Goal: Find specific page/section: Find specific page/section

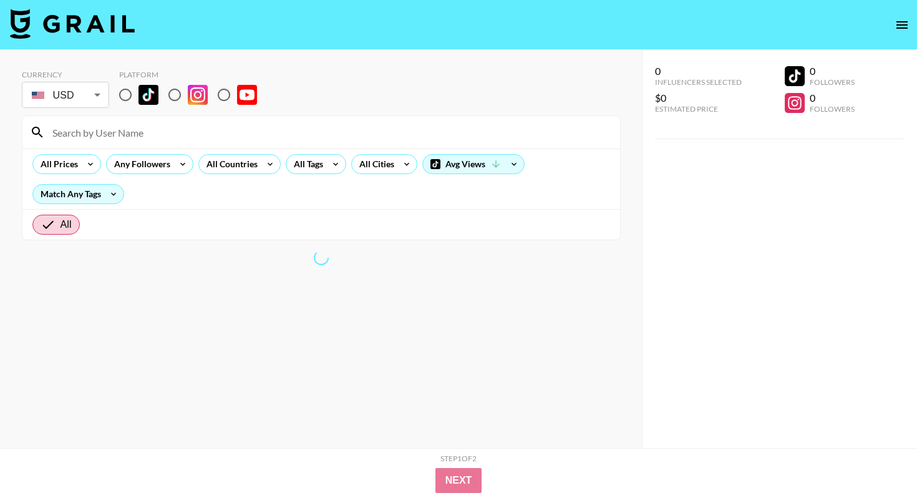
click at [182, 92] on input "radio" at bounding box center [175, 95] width 26 height 26
radio input "true"
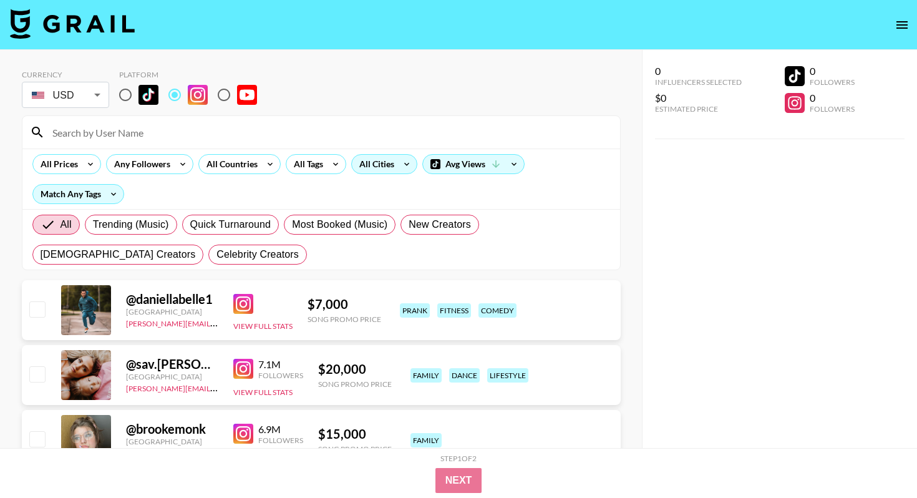
click at [365, 162] on div "All Cities" at bounding box center [374, 164] width 45 height 19
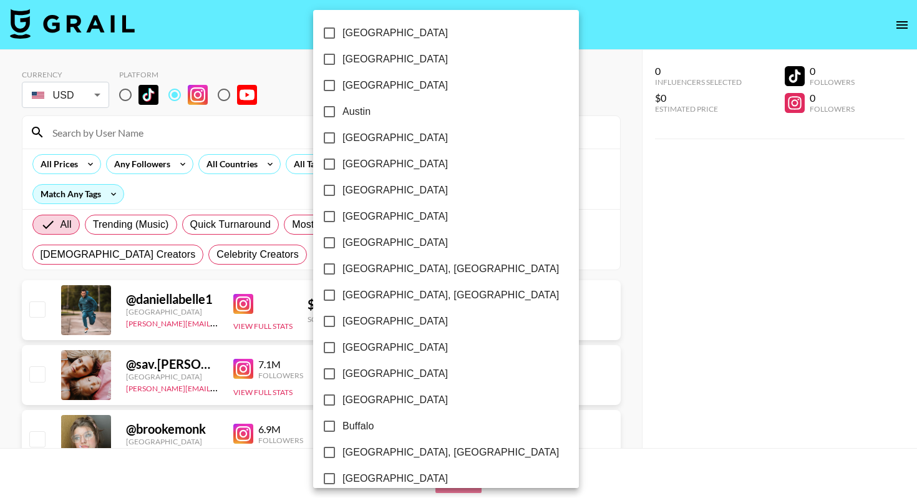
click at [331, 110] on input "Austin" at bounding box center [329, 112] width 26 height 26
checkbox input "true"
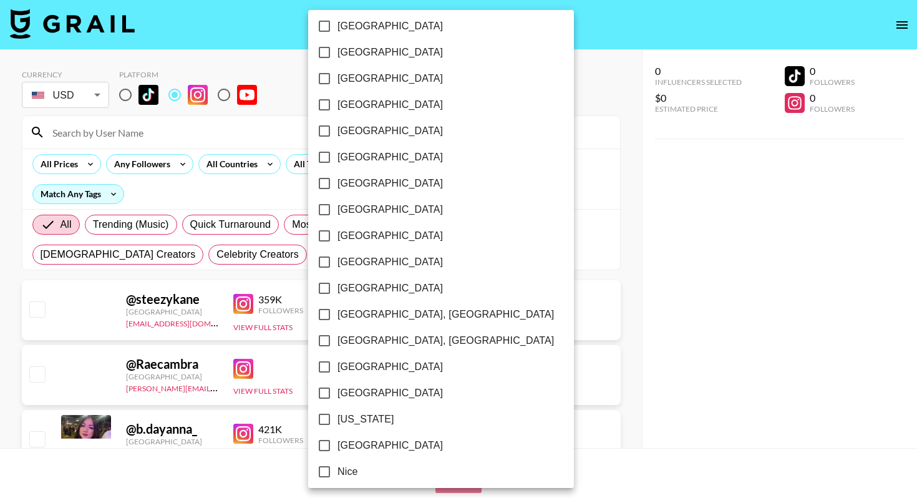
scroll to position [949, 0]
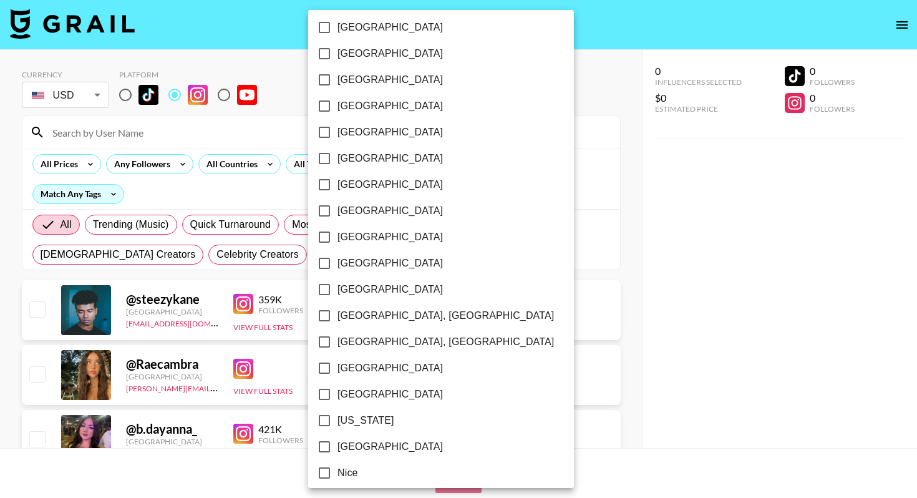
click at [522, 87] on div at bounding box center [458, 249] width 917 height 498
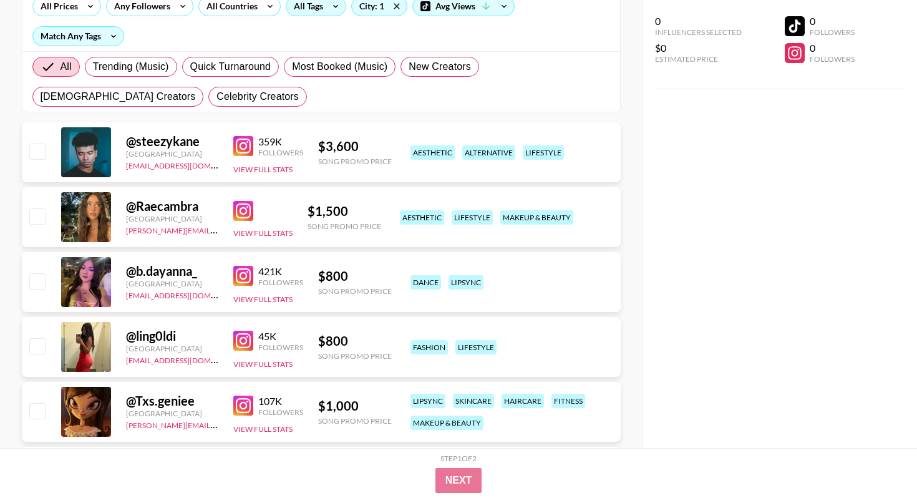
scroll to position [163, 0]
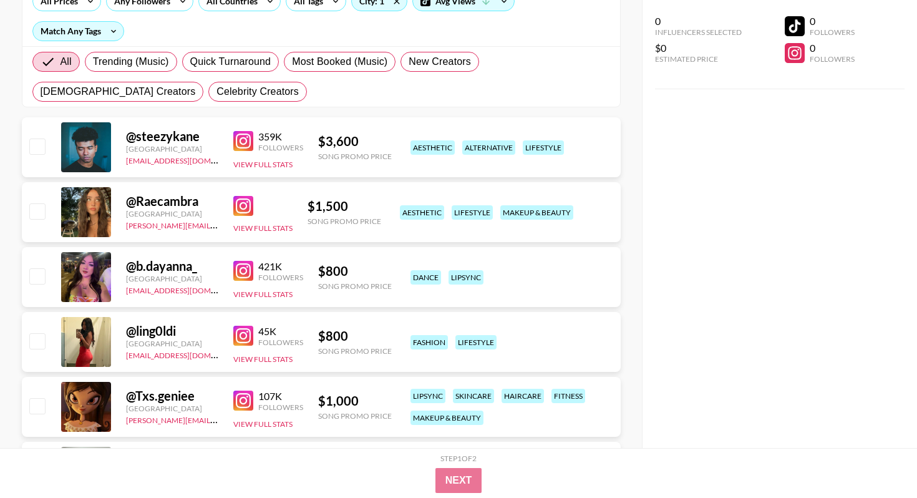
click at [254, 131] on link at bounding box center [245, 141] width 25 height 20
click at [243, 204] on img at bounding box center [243, 206] width 20 height 20
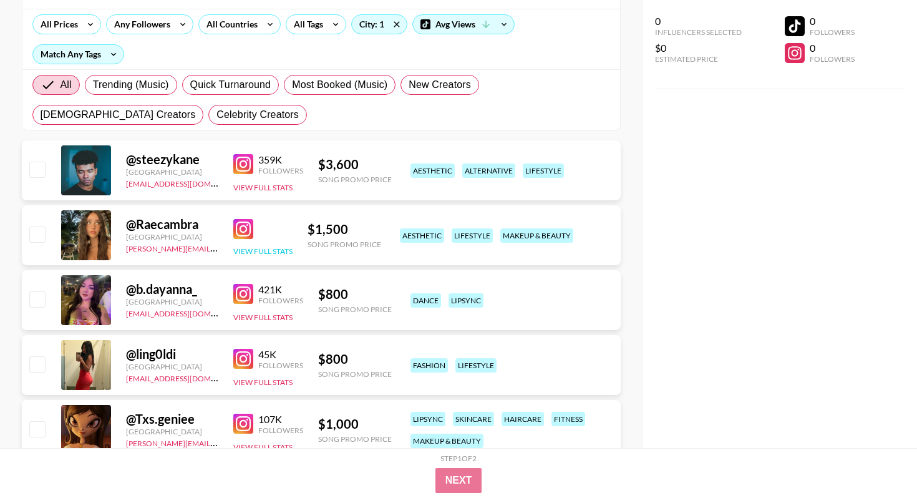
scroll to position [0, 0]
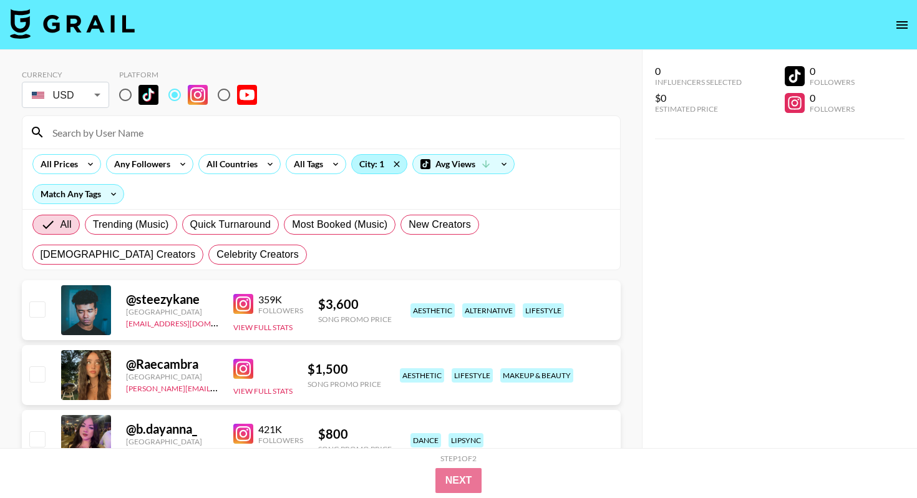
click at [379, 164] on div "City: 1" at bounding box center [379, 164] width 55 height 19
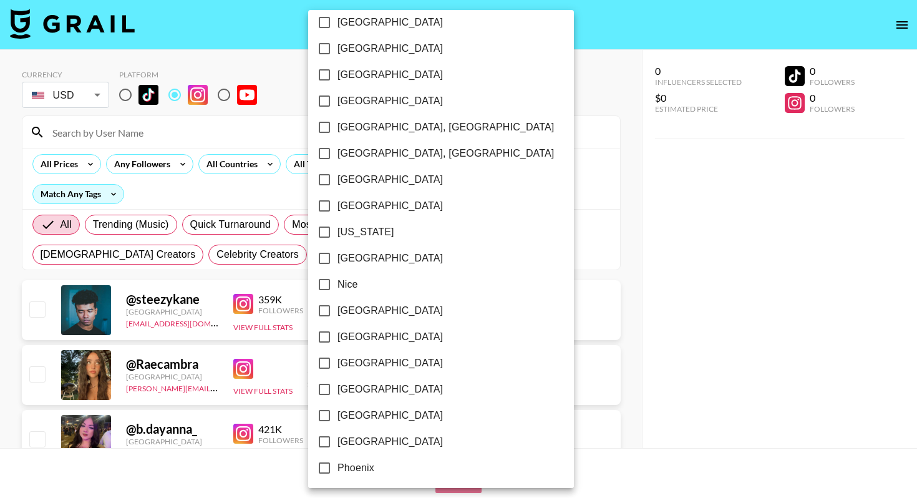
scroll to position [1138, 0]
click at [235, 127] on div at bounding box center [458, 249] width 917 height 498
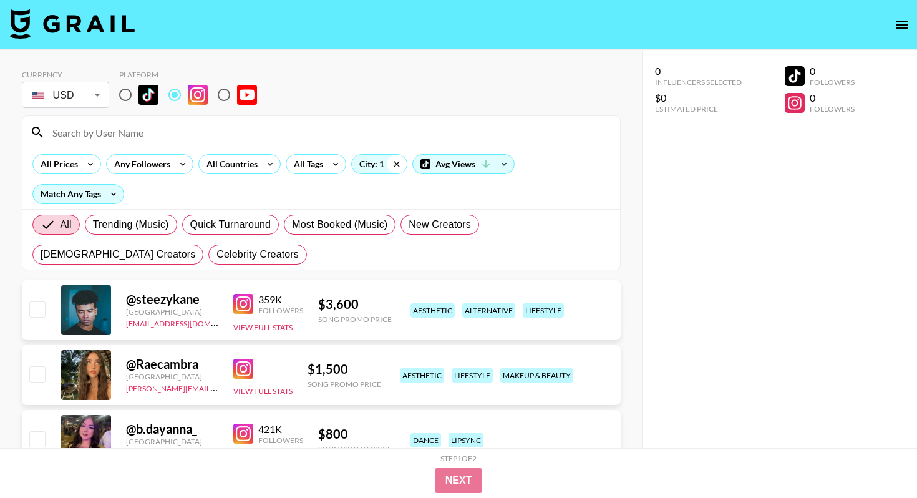
click at [399, 163] on icon at bounding box center [397, 164] width 20 height 19
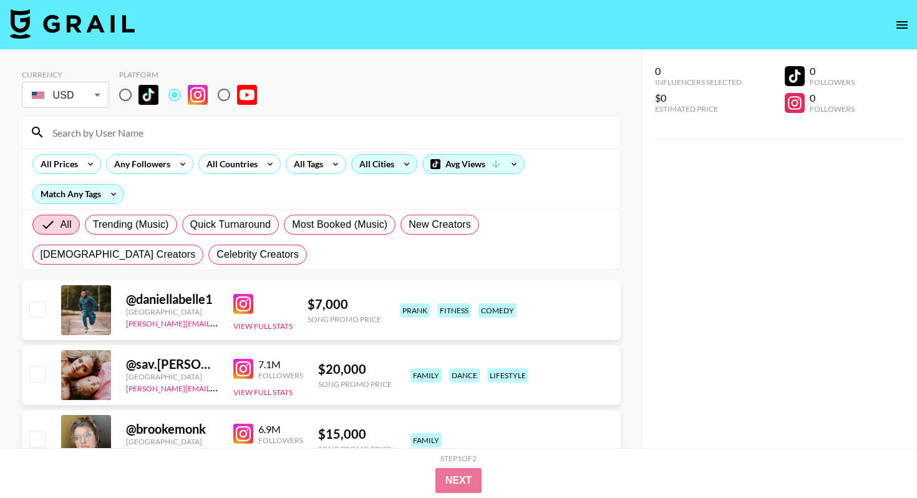
click at [386, 162] on div "All Cities" at bounding box center [374, 164] width 45 height 19
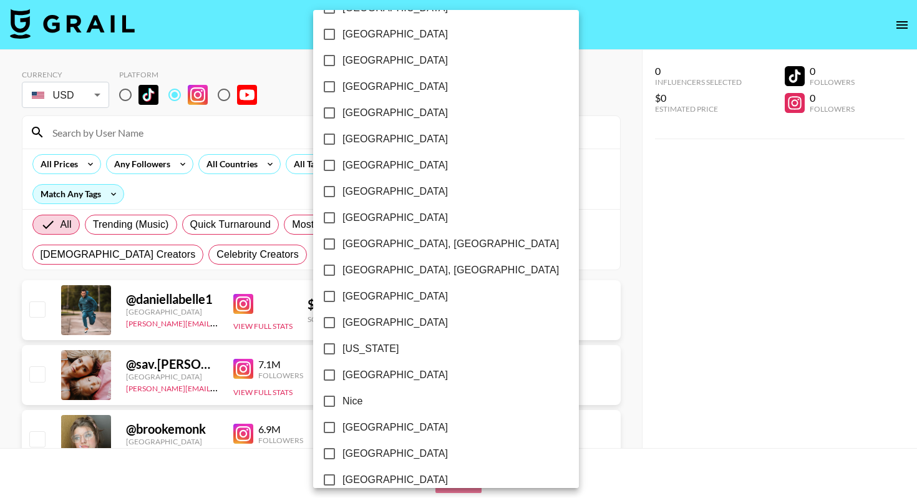
scroll to position [1023, 0]
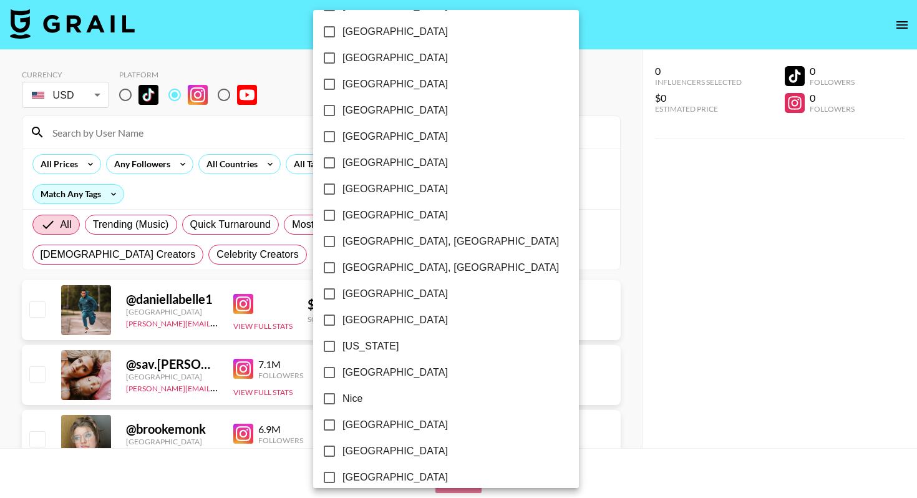
click at [334, 344] on input "[US_STATE]" at bounding box center [329, 346] width 26 height 26
checkbox input "true"
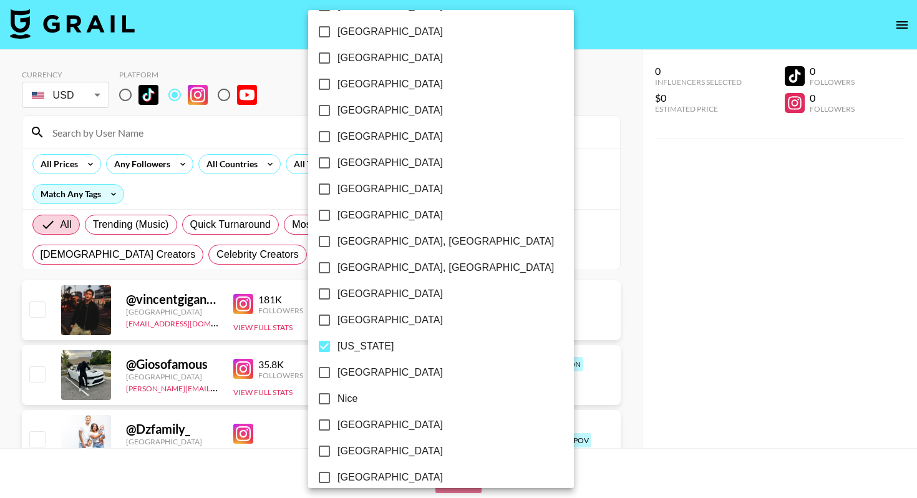
click at [520, 115] on div at bounding box center [458, 249] width 917 height 498
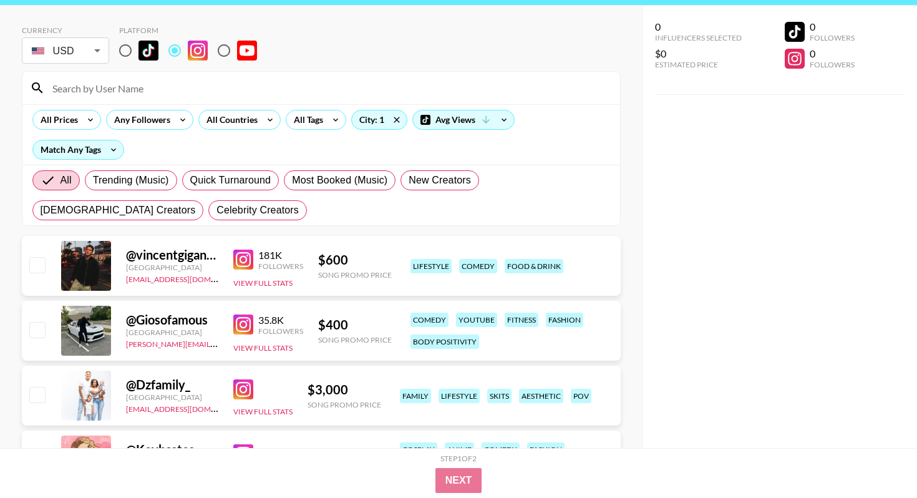
scroll to position [45, 0]
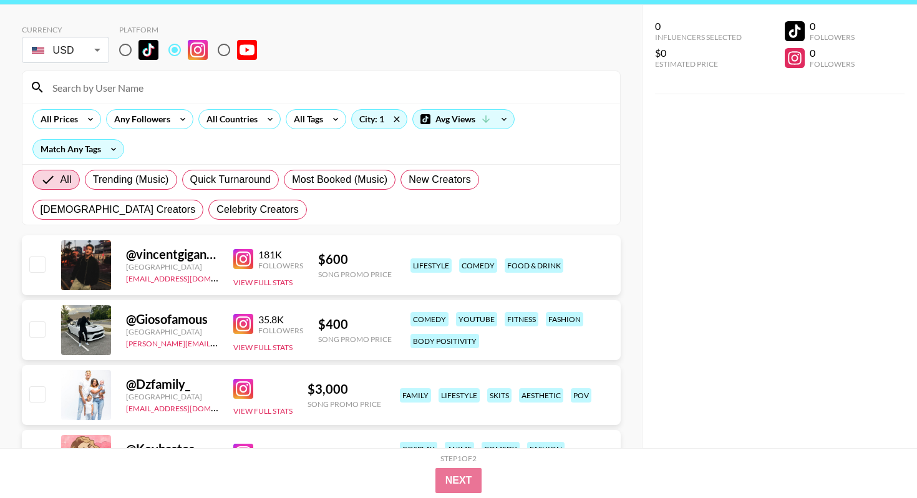
click at [239, 263] on img at bounding box center [243, 259] width 20 height 20
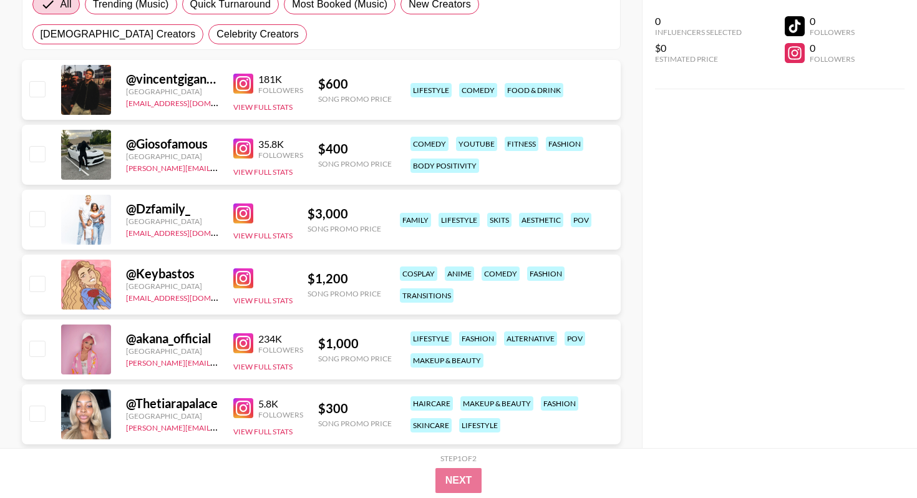
scroll to position [222, 0]
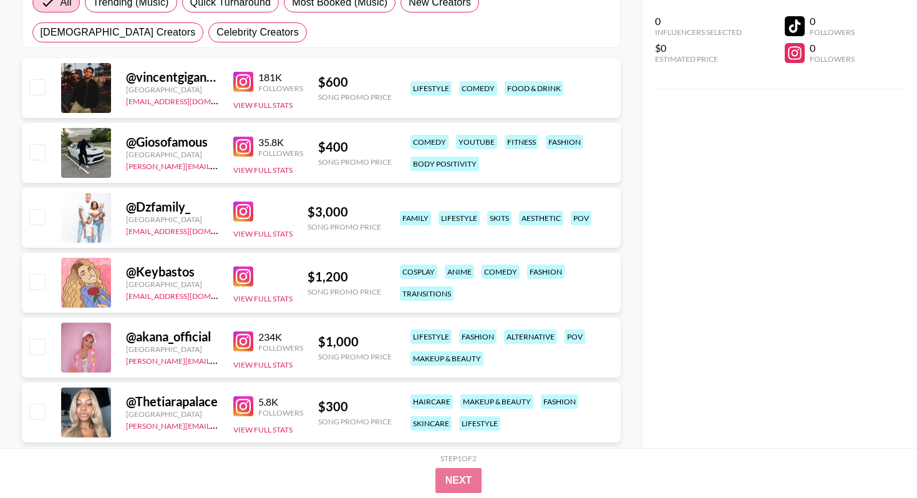
click at [239, 272] on img at bounding box center [243, 276] width 20 height 20
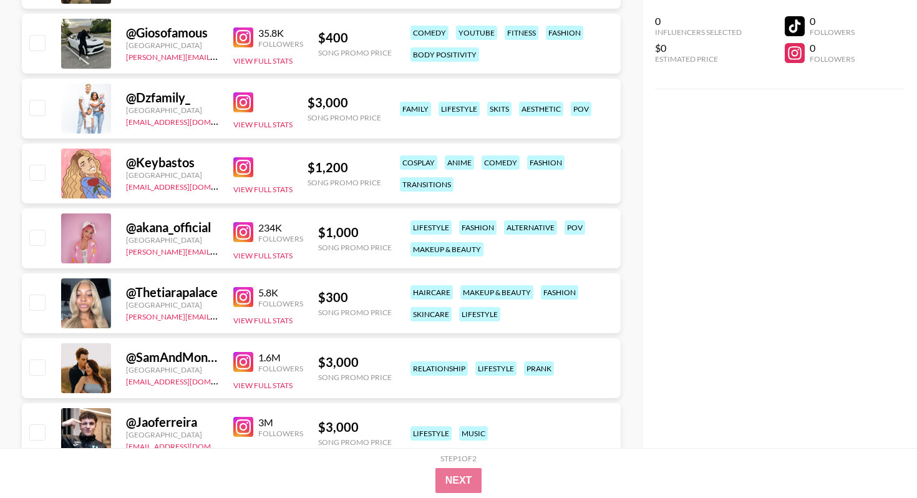
scroll to position [332, 0]
click at [240, 291] on img at bounding box center [243, 296] width 20 height 20
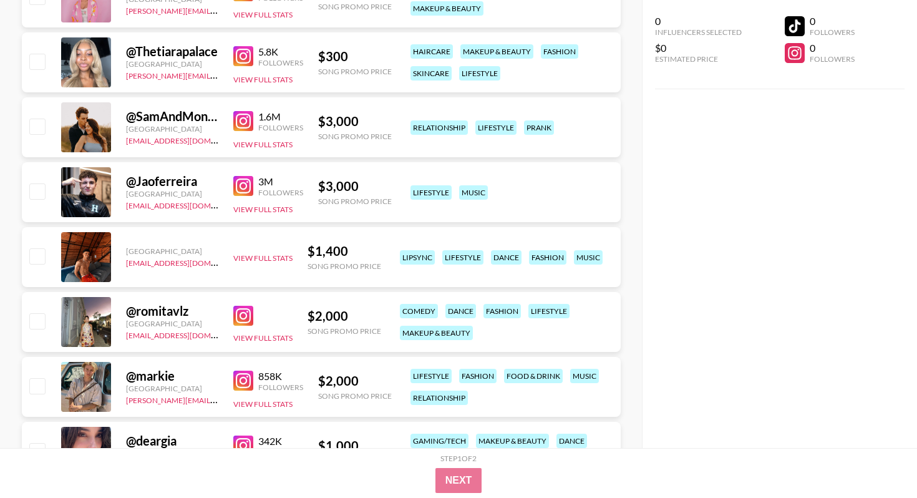
scroll to position [0, 0]
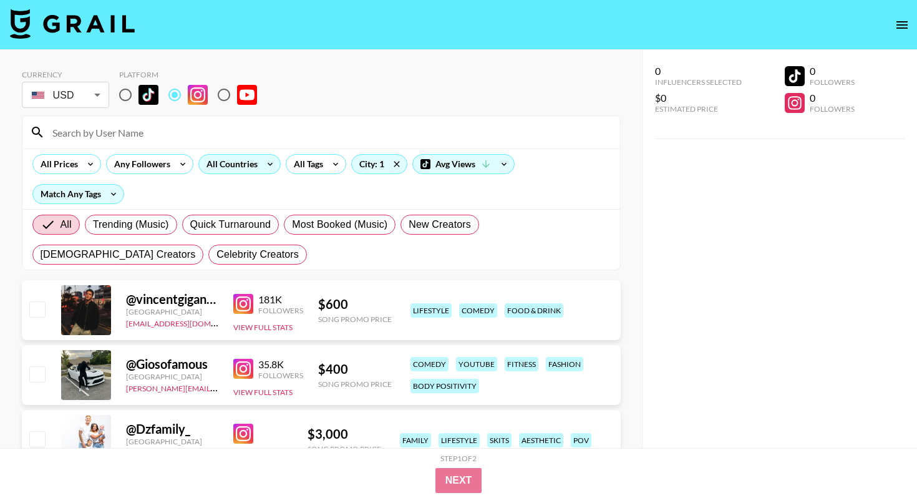
click at [236, 165] on div "All Countries" at bounding box center [229, 164] width 61 height 19
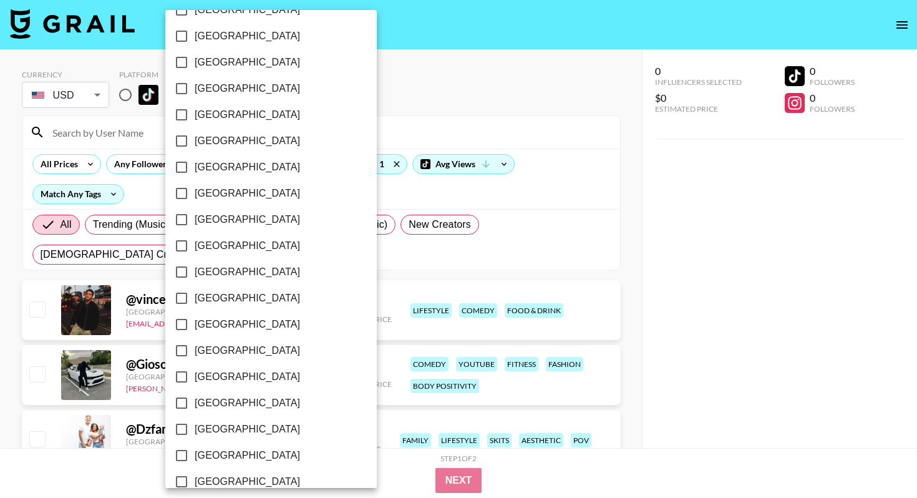
scroll to position [957, 0]
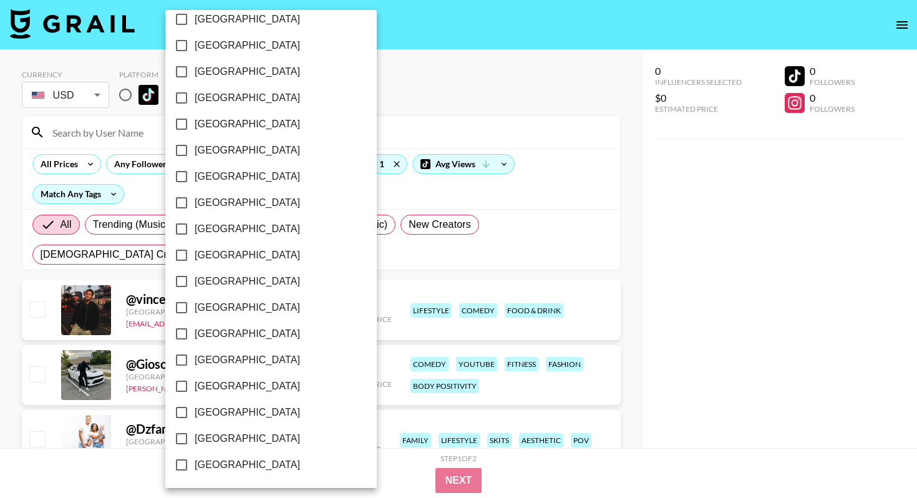
click at [238, 433] on span "[GEOGRAPHIC_DATA]" at bounding box center [247, 438] width 105 height 15
click at [195, 433] on input "[GEOGRAPHIC_DATA]" at bounding box center [181, 438] width 26 height 26
checkbox input "true"
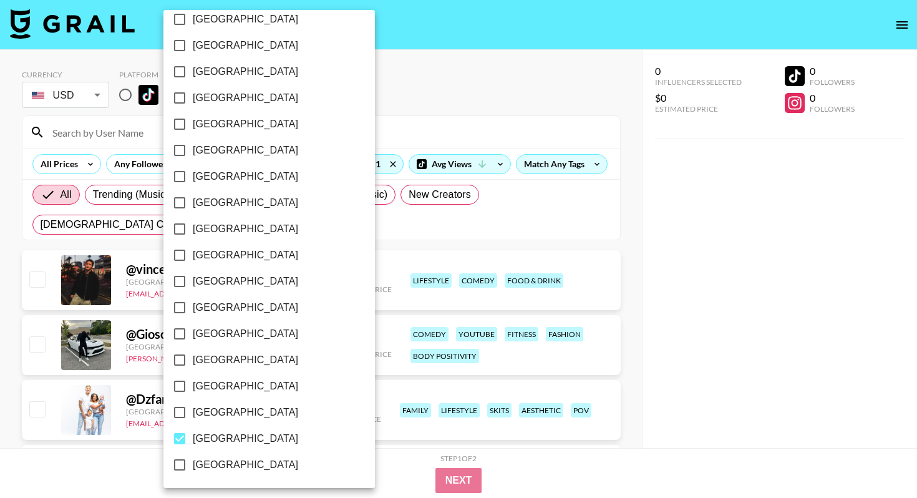
click at [389, 100] on div at bounding box center [458, 249] width 917 height 498
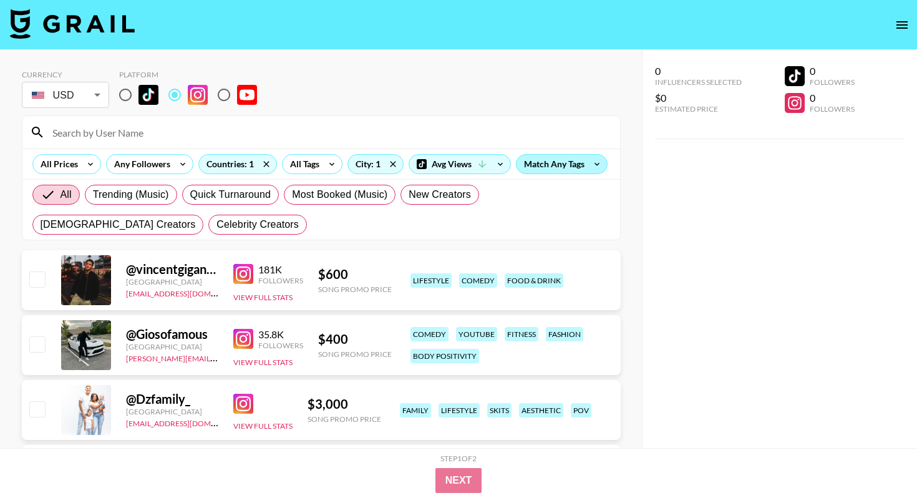
click at [576, 165] on div "Match Any Tags" at bounding box center [561, 164] width 90 height 19
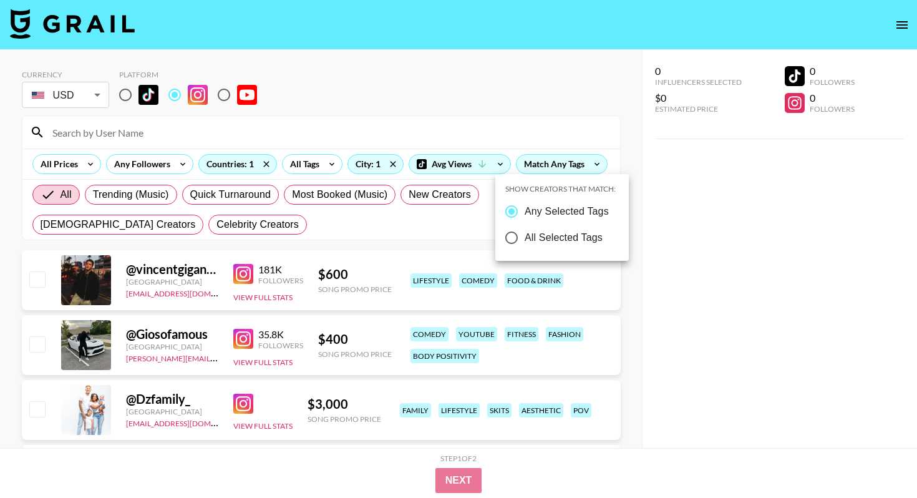
click at [565, 238] on span "All Selected Tags" at bounding box center [564, 237] width 78 height 15
click at [525, 238] on input "All Selected Tags" at bounding box center [511, 238] width 26 height 26
radio input "true"
radio input "false"
click at [534, 97] on div at bounding box center [458, 249] width 917 height 498
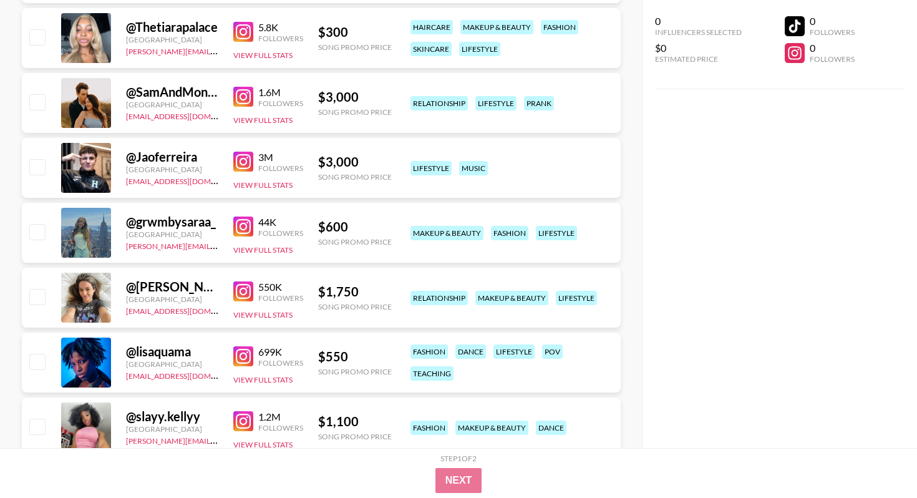
scroll to position [580, 0]
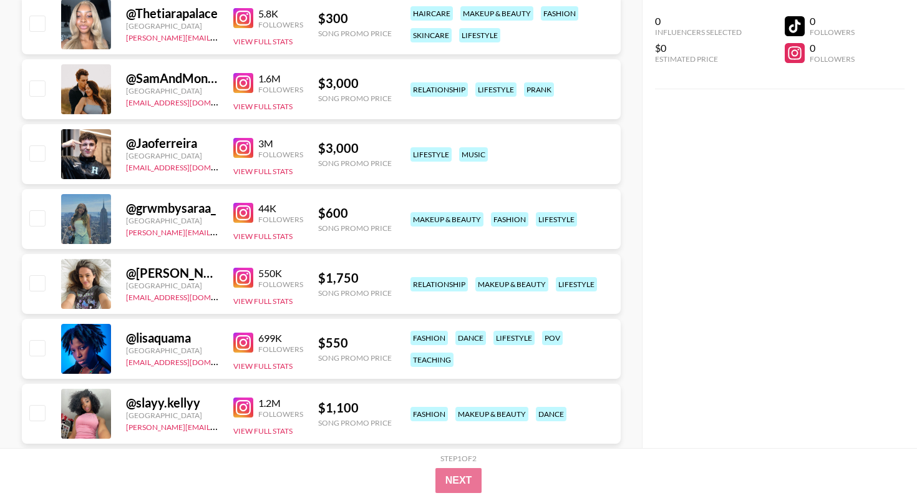
click at [244, 283] on img at bounding box center [243, 278] width 20 height 20
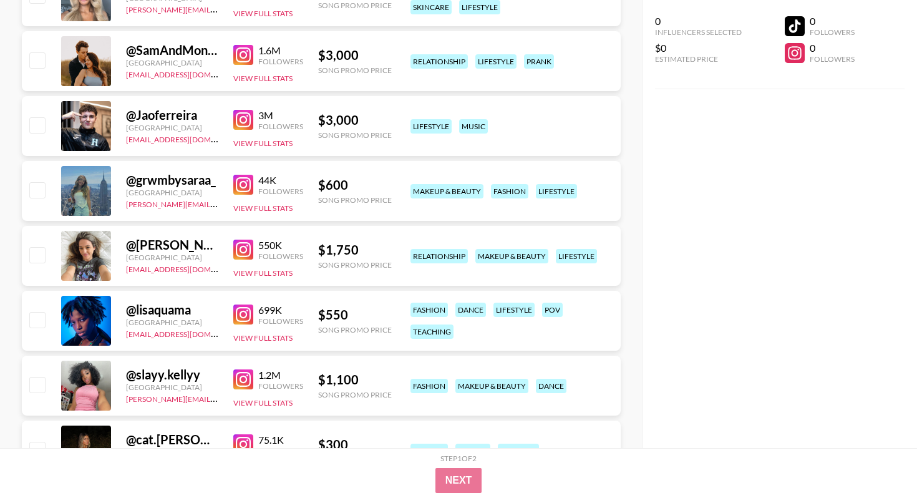
scroll to position [607, 0]
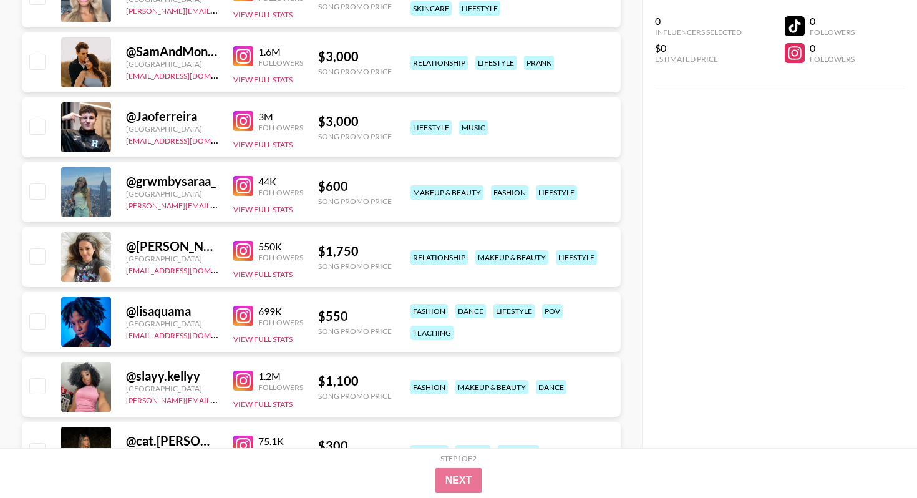
click at [240, 181] on img at bounding box center [243, 186] width 20 height 20
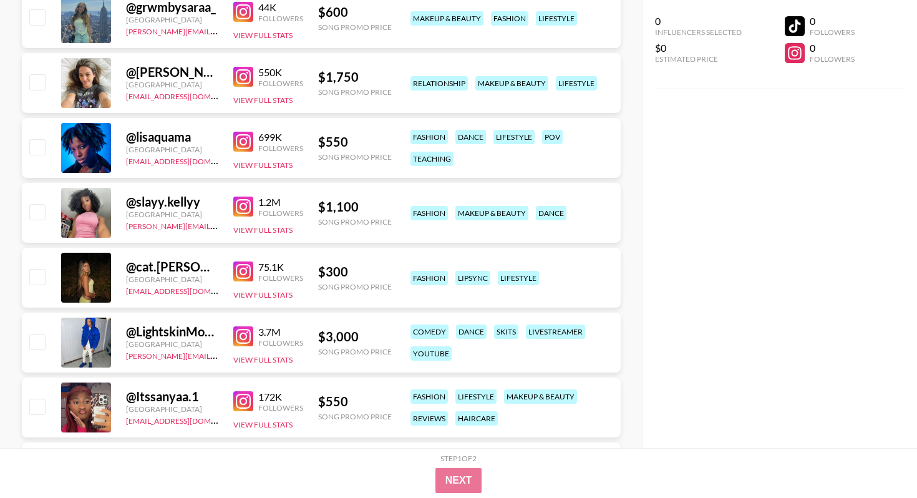
scroll to position [783, 0]
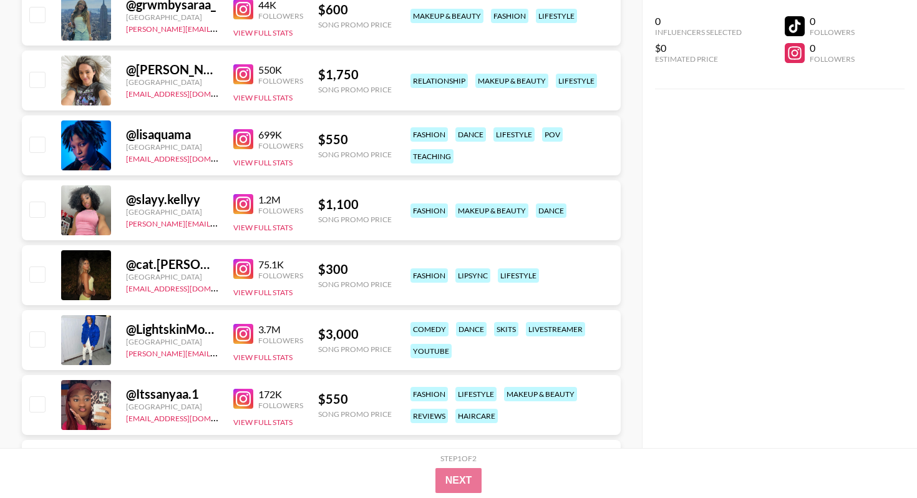
click at [254, 263] on link at bounding box center [245, 269] width 25 height 20
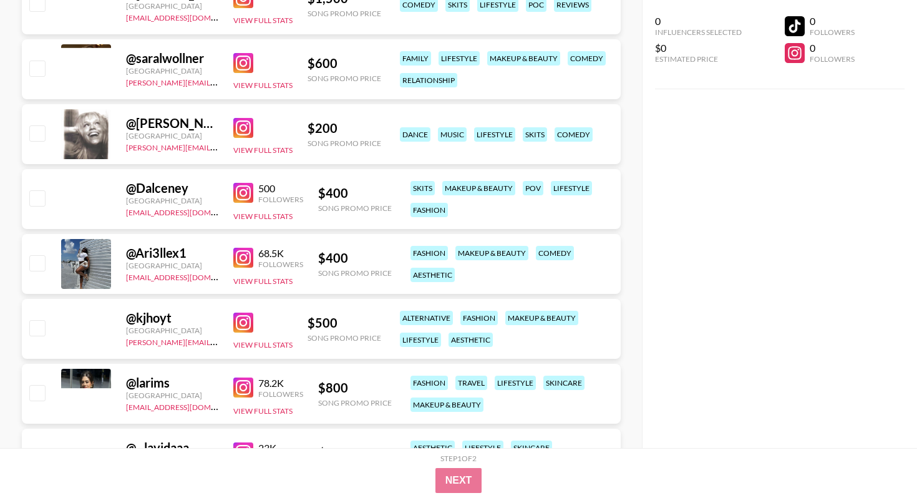
scroll to position [3207, 0]
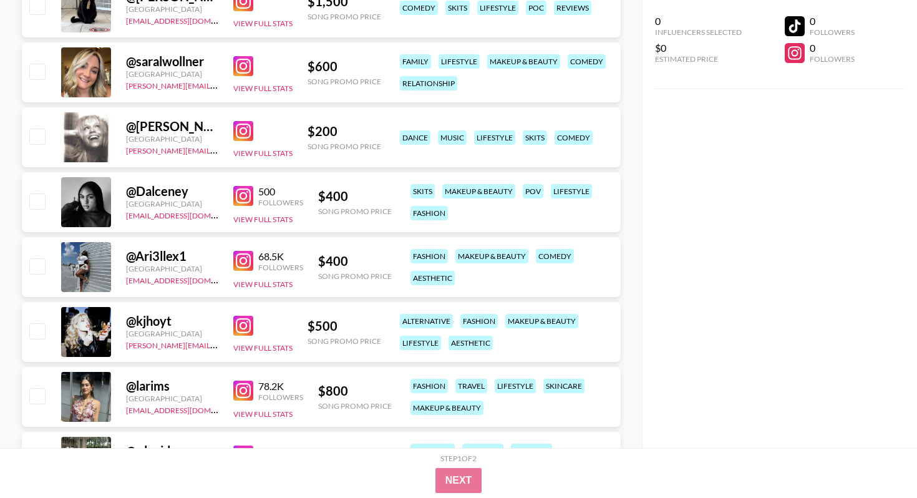
click at [244, 135] on img at bounding box center [243, 131] width 20 height 20
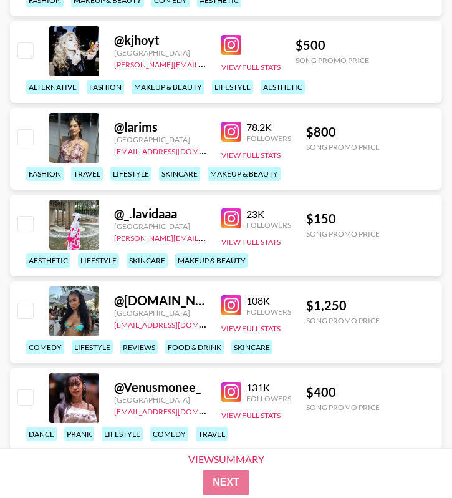
scroll to position [4305, 0]
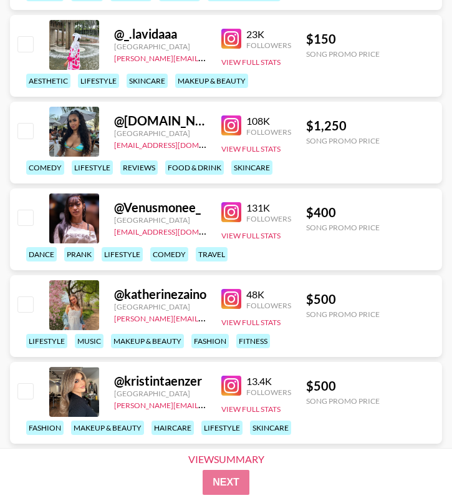
click at [228, 302] on img at bounding box center [231, 299] width 20 height 20
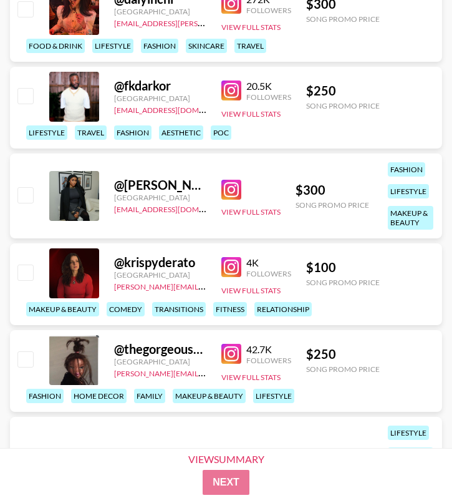
scroll to position [5961, 0]
